Goal: Task Accomplishment & Management: Manage account settings

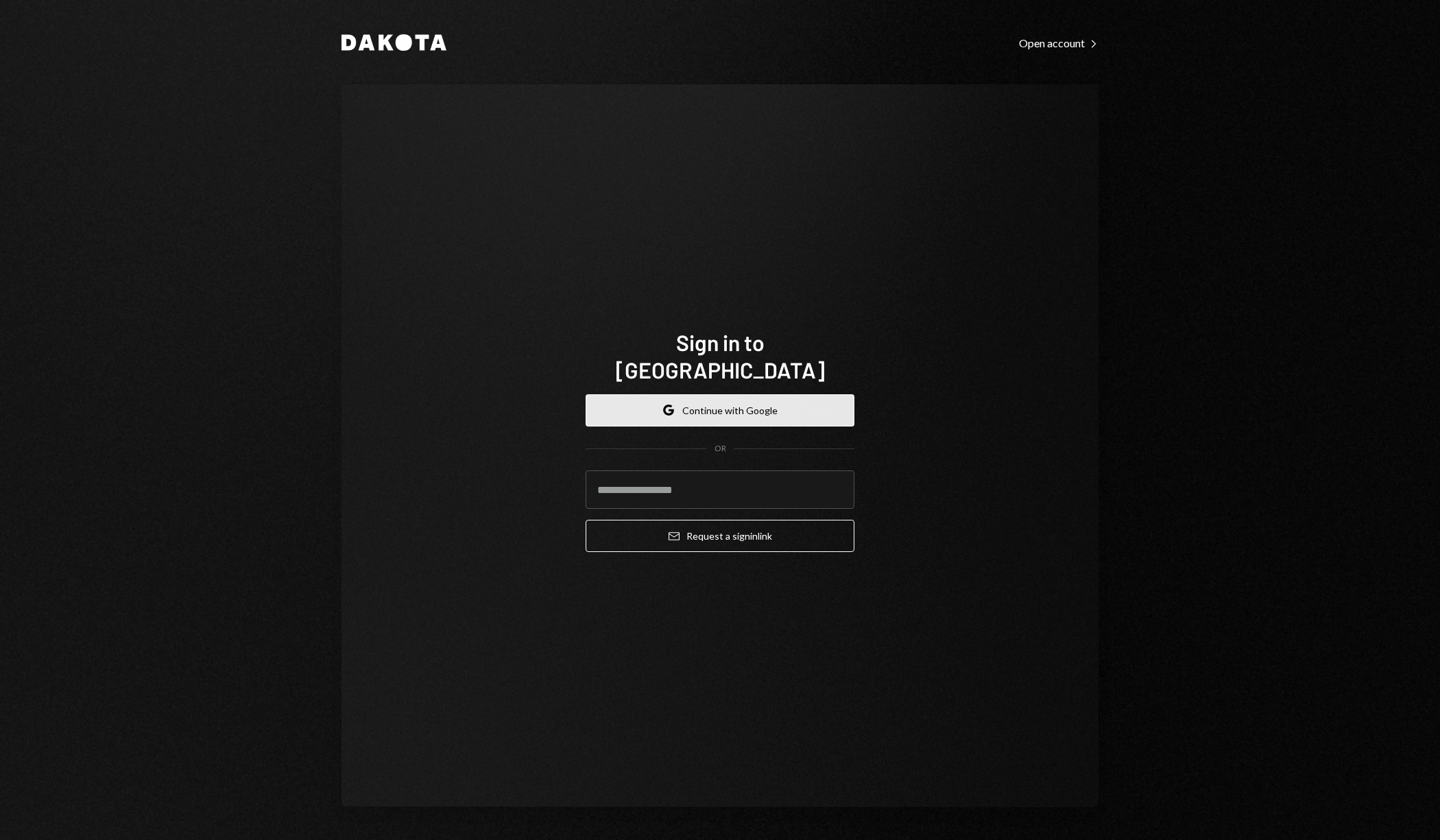
click at [756, 394] on button "Google Continue with Google" at bounding box center [720, 411] width 269 height 32
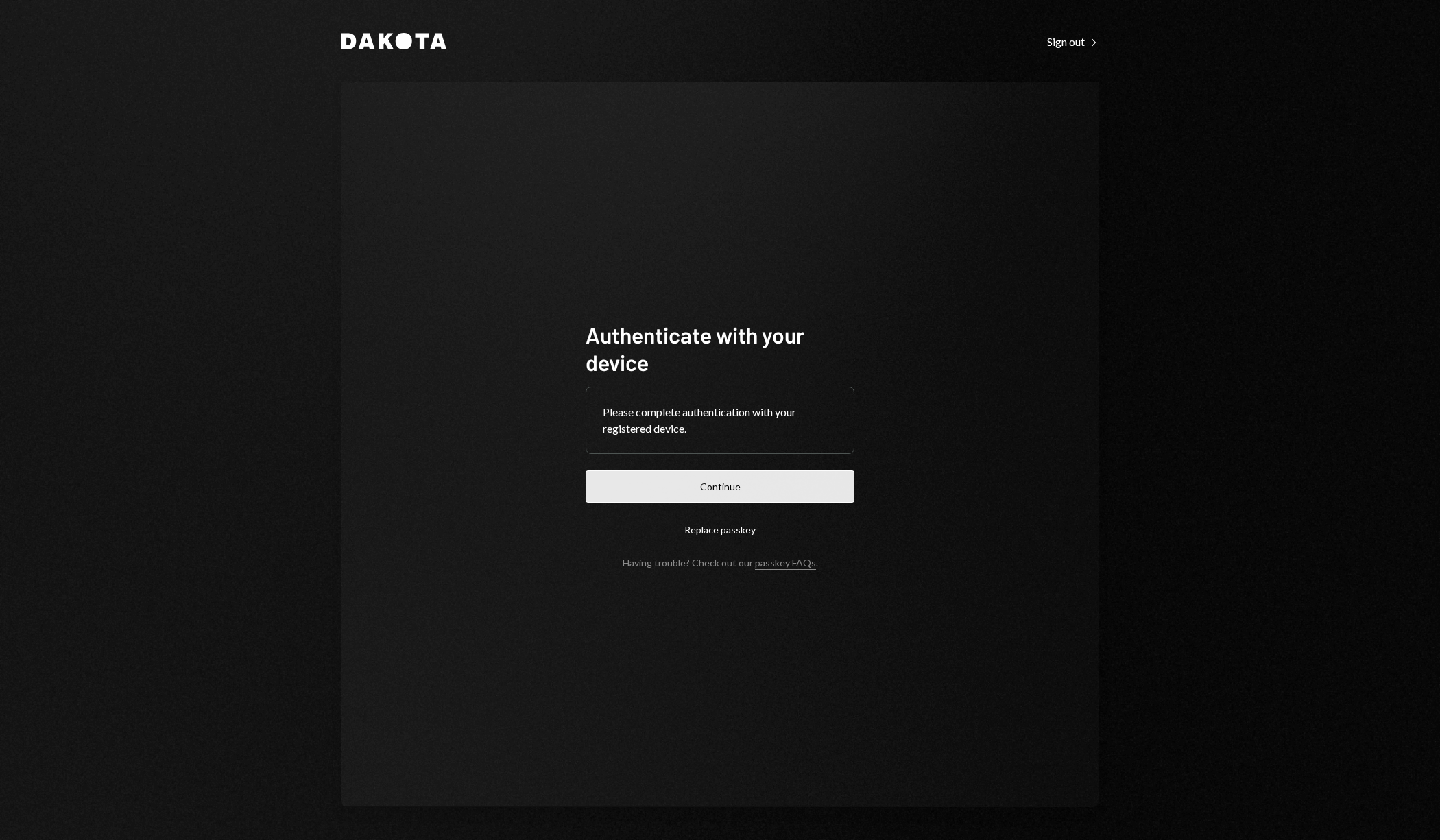
click at [723, 485] on button "Continue" at bounding box center [720, 486] width 269 height 32
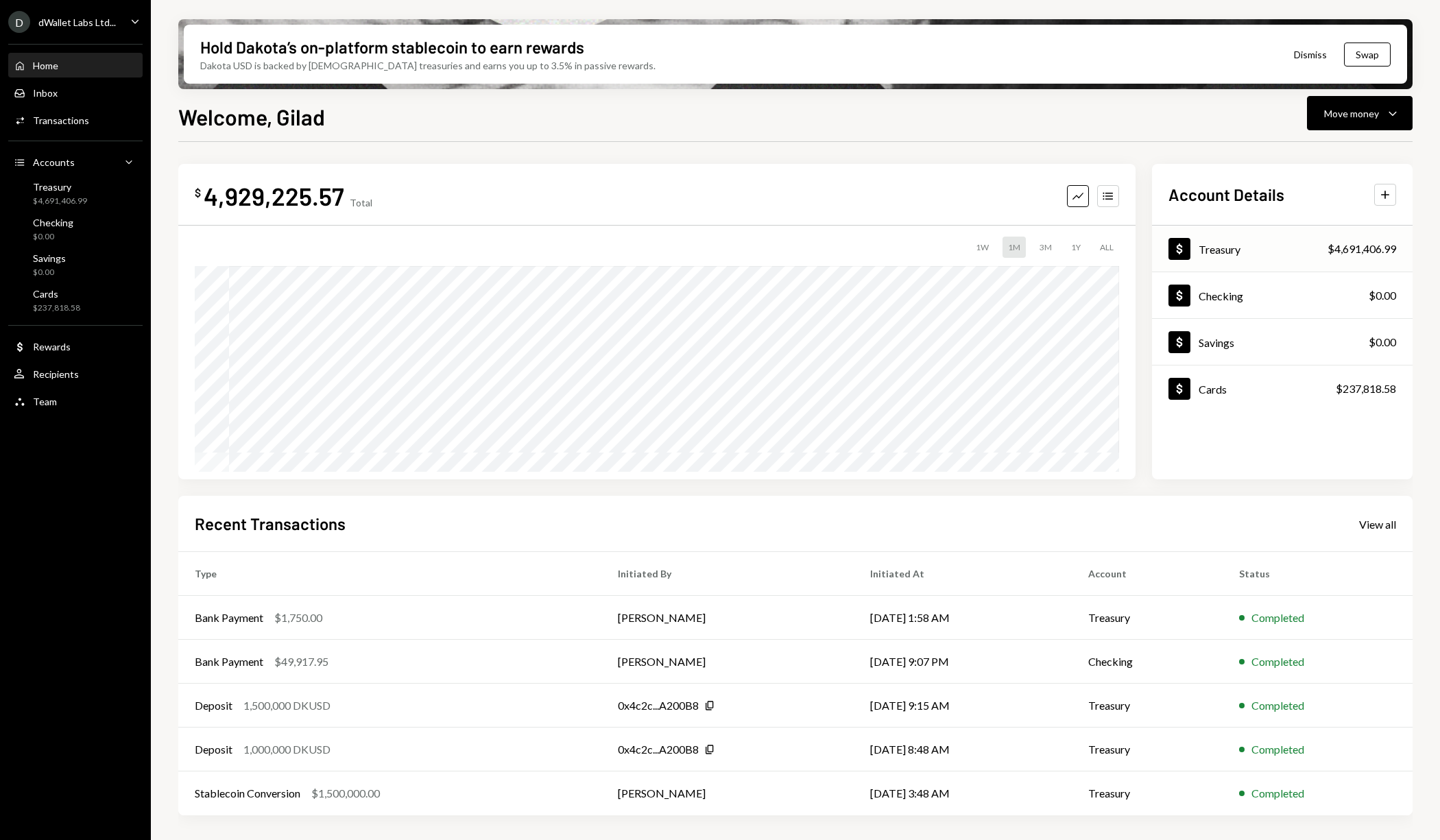
click at [1357, 261] on div "Dollar Treasury $4,691,406.99" at bounding box center [1282, 249] width 261 height 45
